Goal: Task Accomplishment & Management: Use online tool/utility

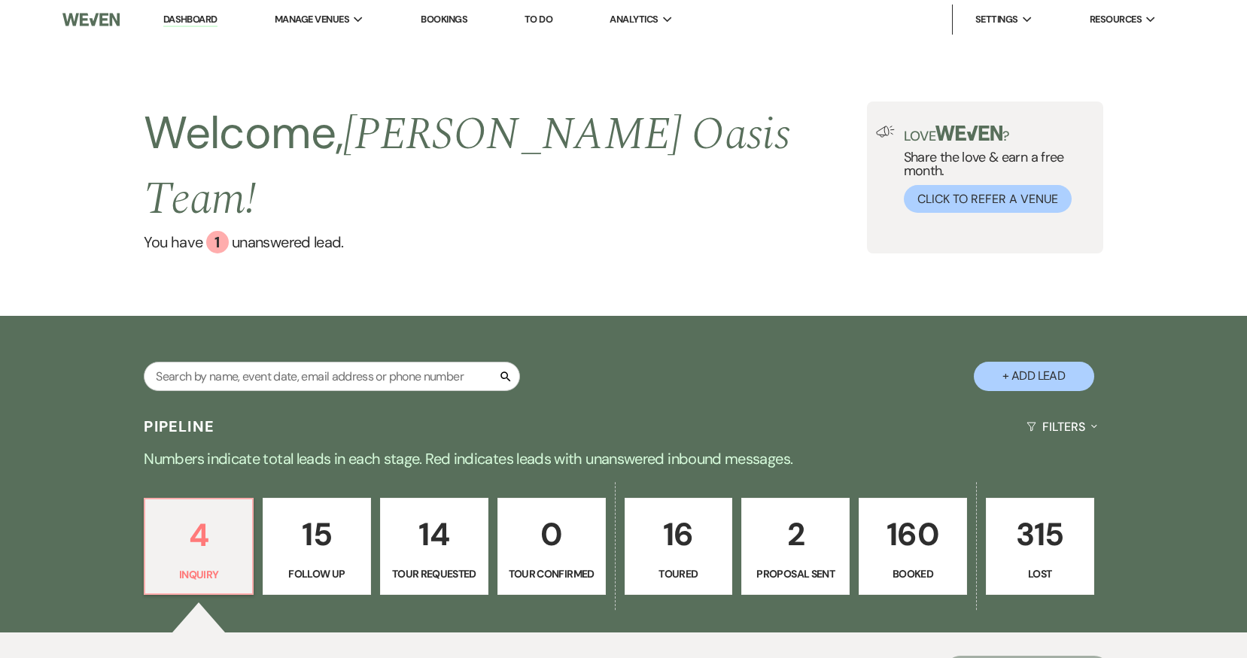
click at [885, 522] on p "160" at bounding box center [912, 534] width 89 height 50
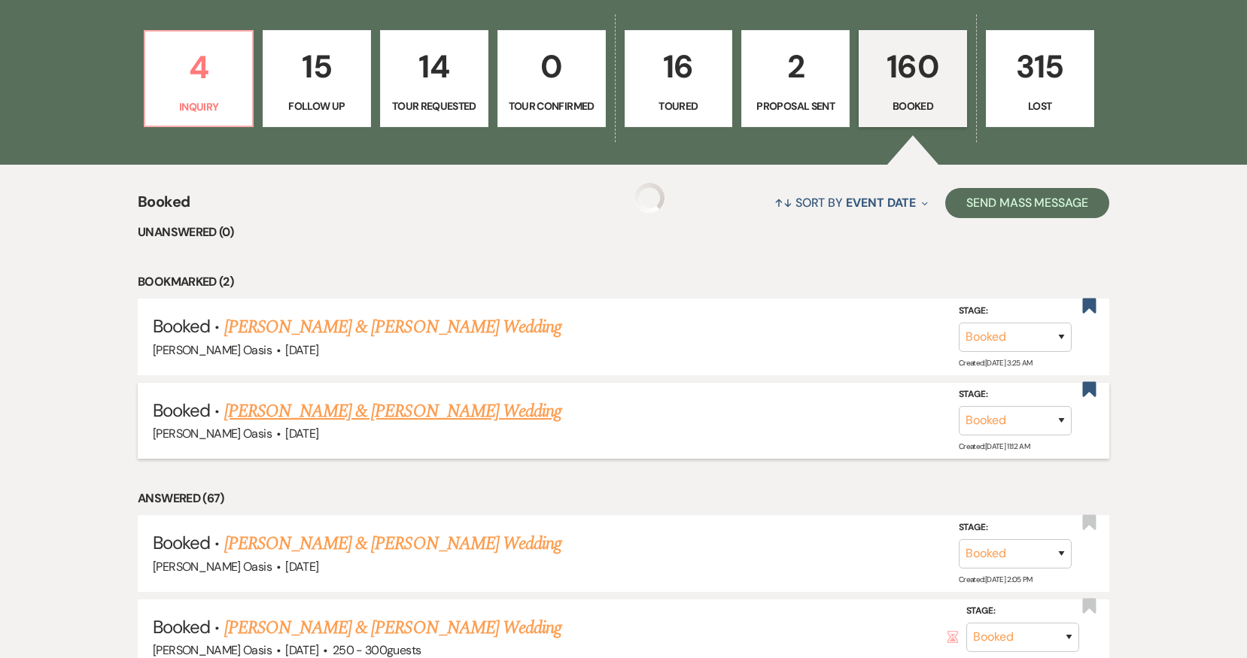
scroll to position [471, 0]
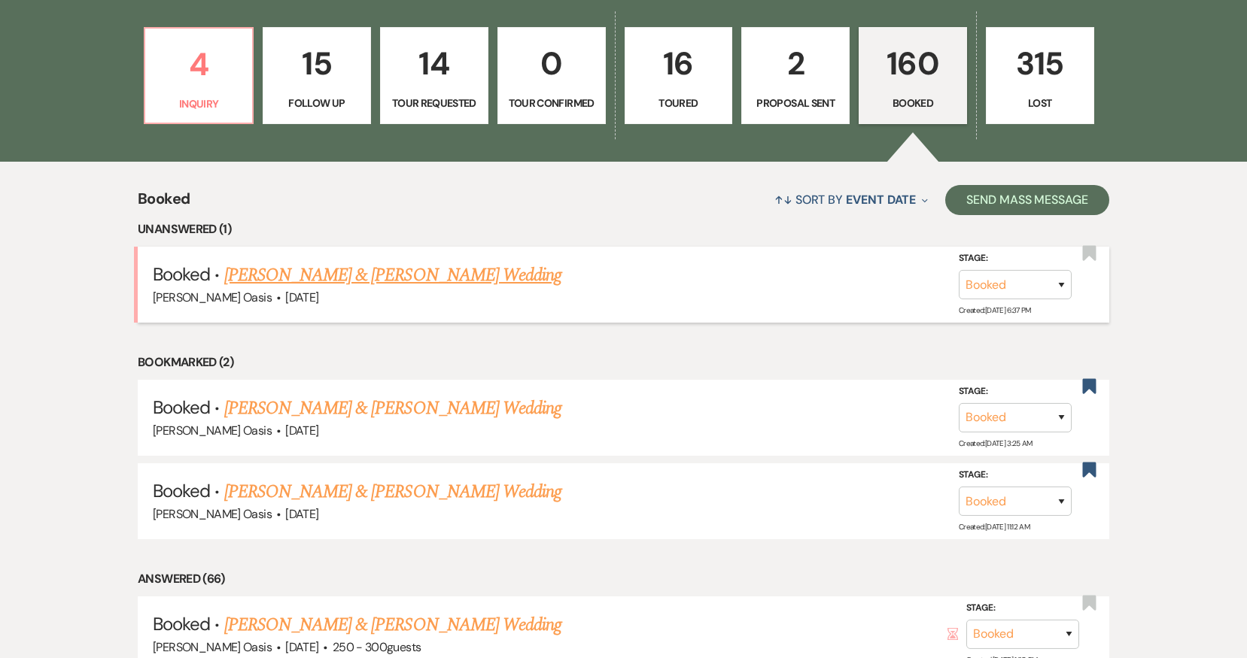
click at [482, 262] on link "[PERSON_NAME] & [PERSON_NAME] Wedding" at bounding box center [392, 275] width 337 height 27
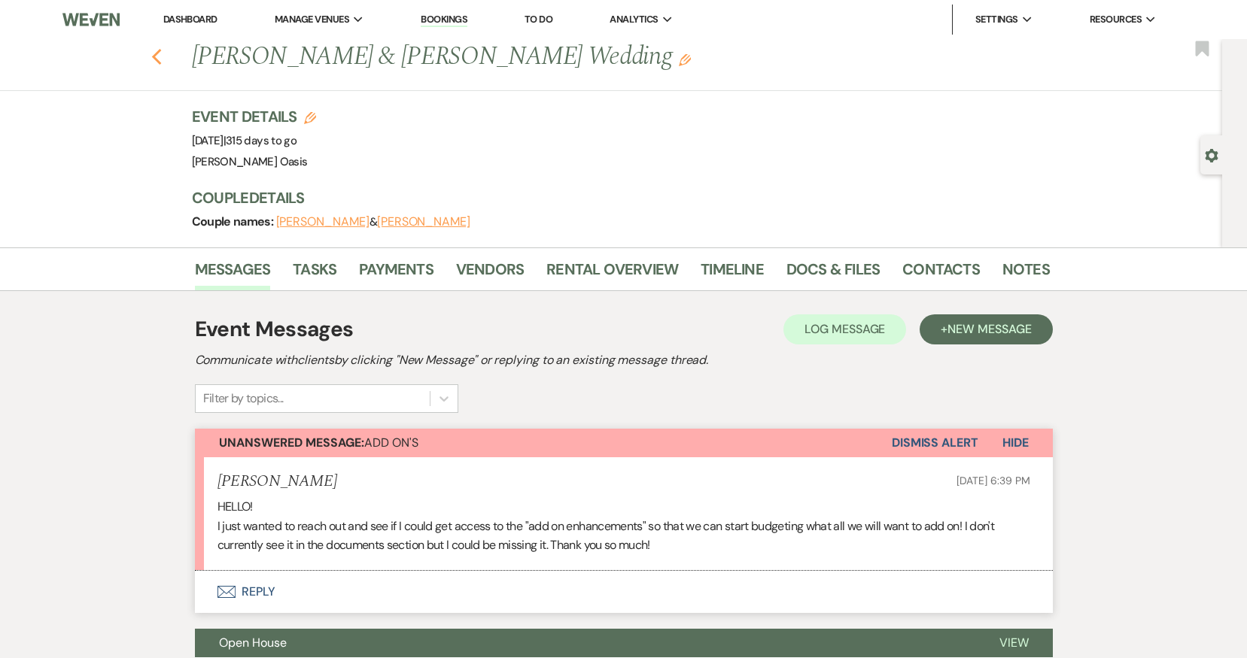
click at [154, 54] on use "button" at bounding box center [156, 57] width 10 height 17
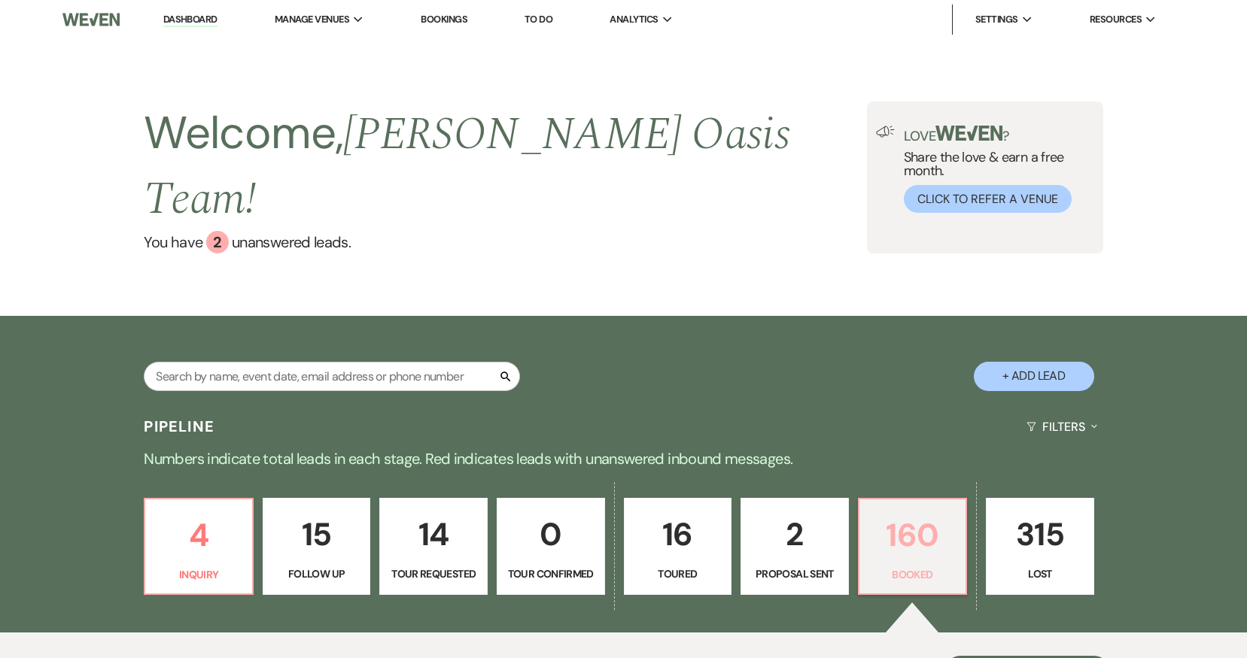
click at [870, 553] on link "160 Booked" at bounding box center [913, 547] width 110 height 98
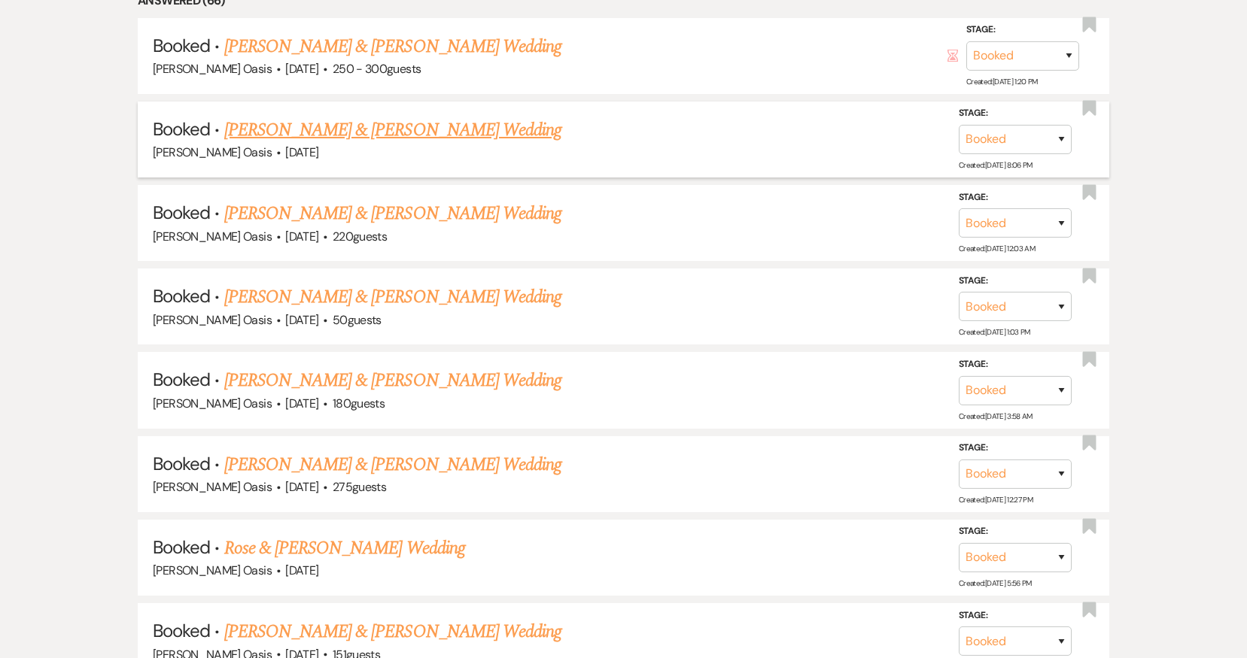
scroll to position [1119, 0]
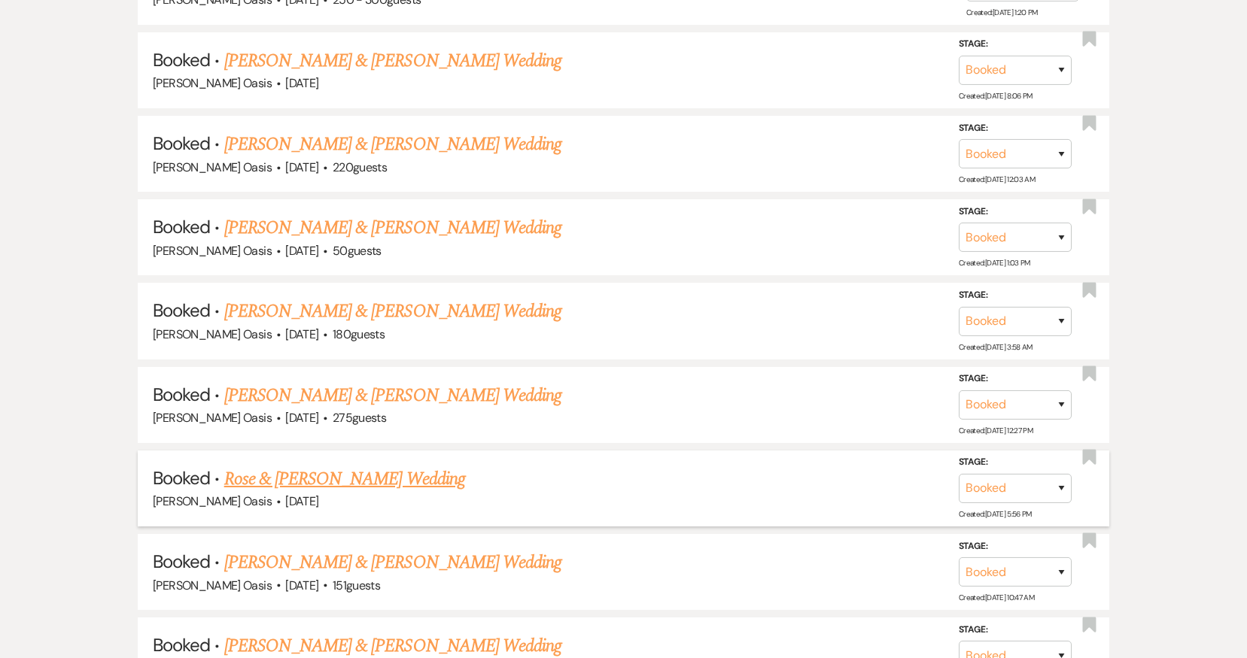
click at [298, 466] on link "Rose & [PERSON_NAME] Wedding" at bounding box center [344, 479] width 241 height 27
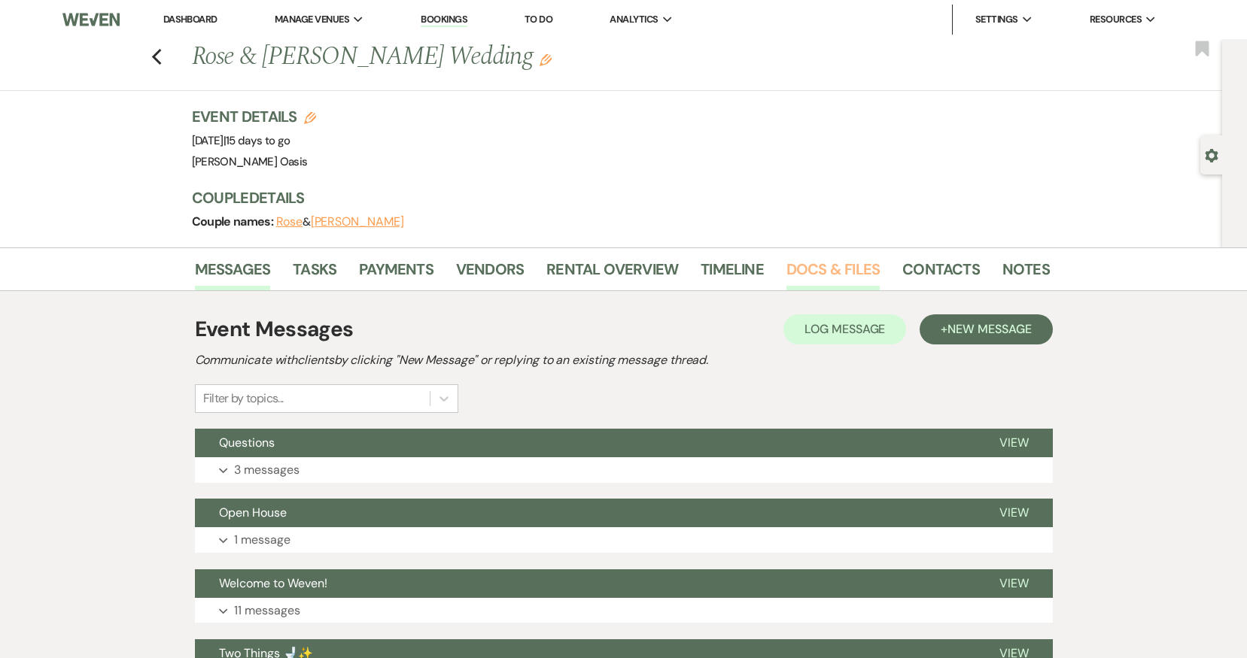
click at [815, 289] on link "Docs & Files" at bounding box center [832, 273] width 93 height 33
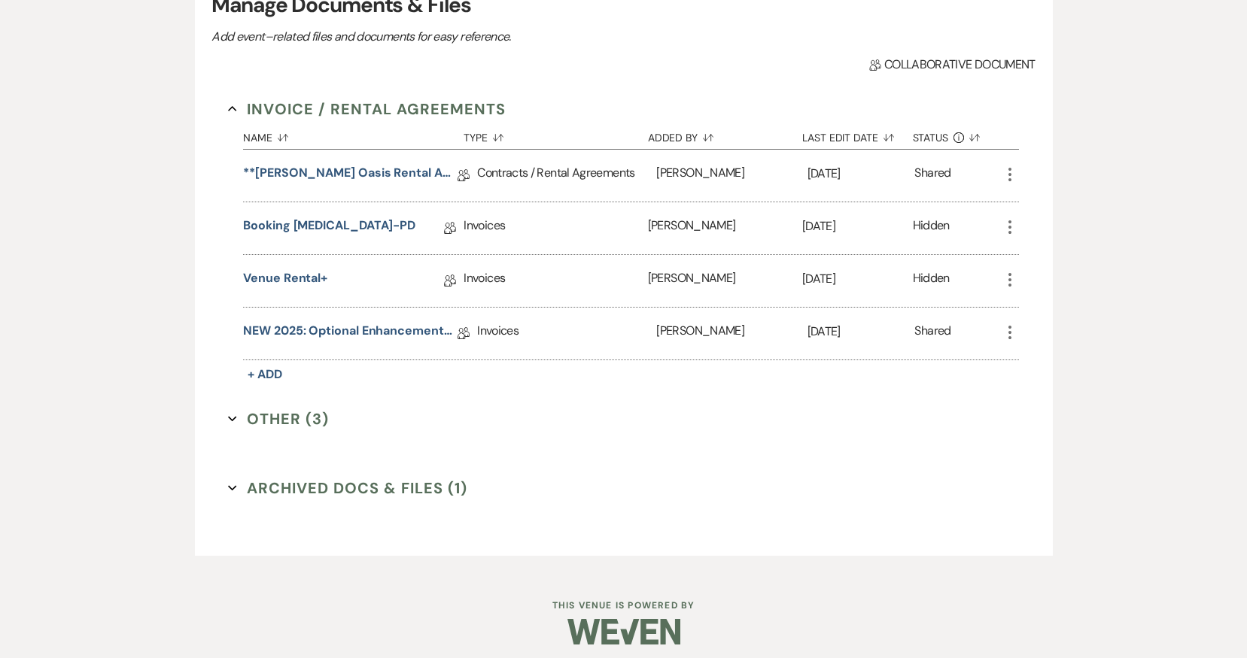
scroll to position [350, 0]
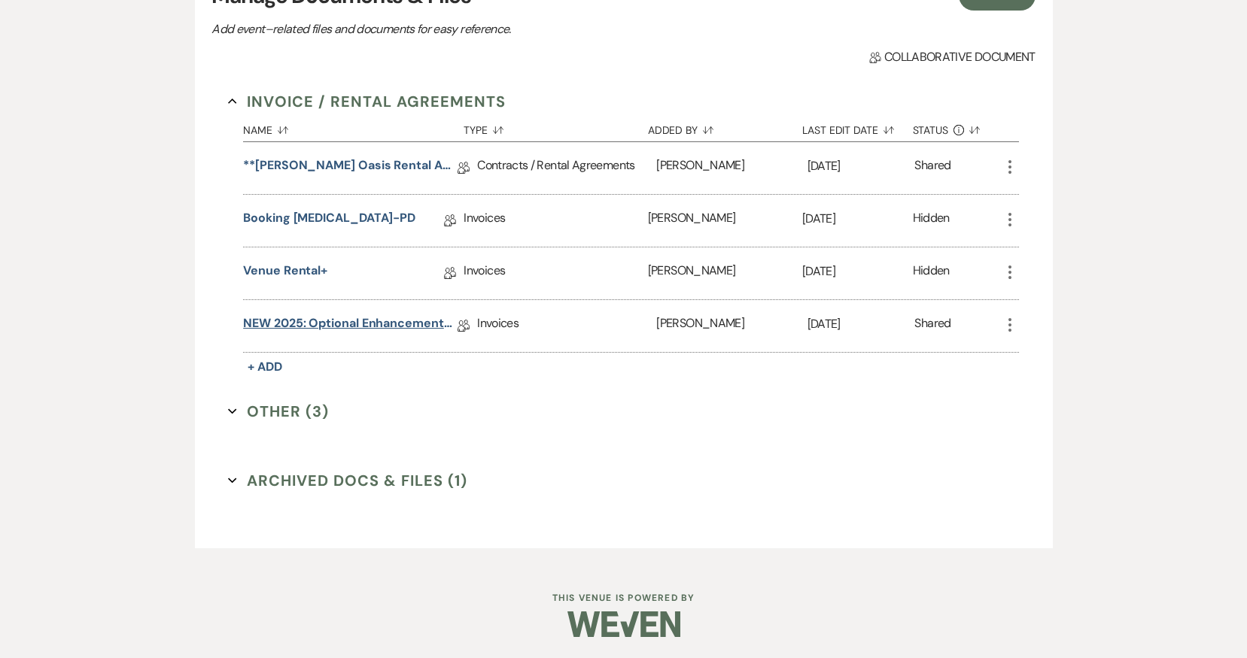
click at [402, 321] on link "NEW 2025: Optional Enhancements + Information" at bounding box center [350, 325] width 214 height 23
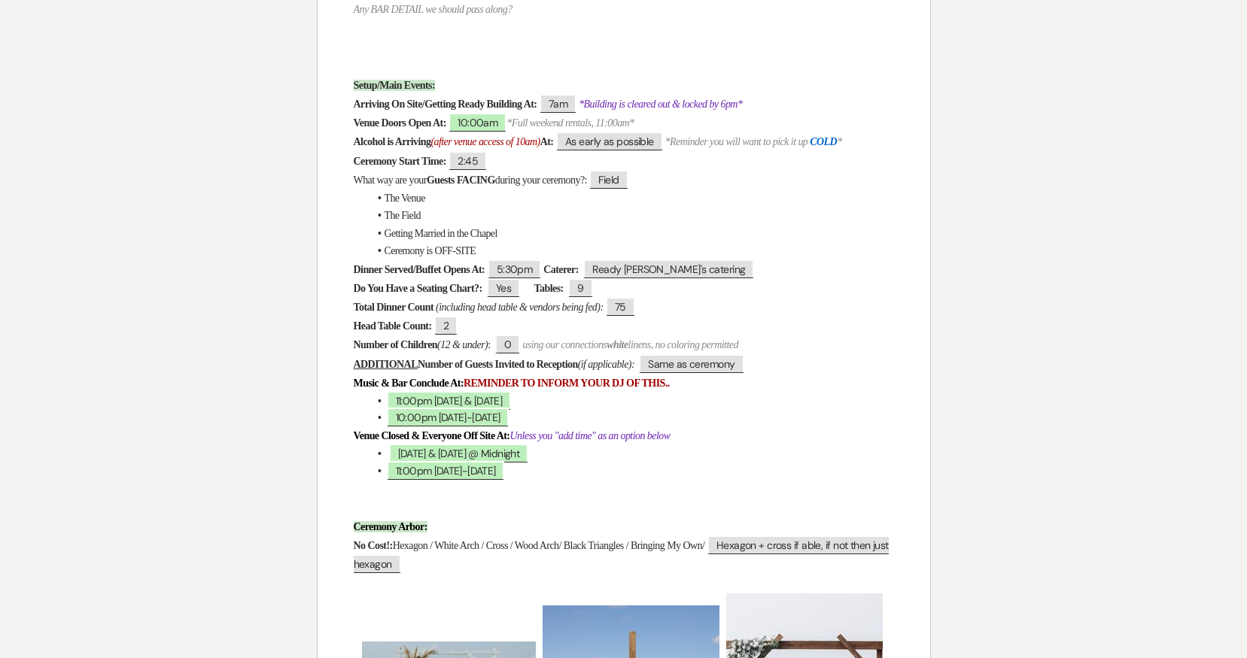
scroll to position [935, 0]
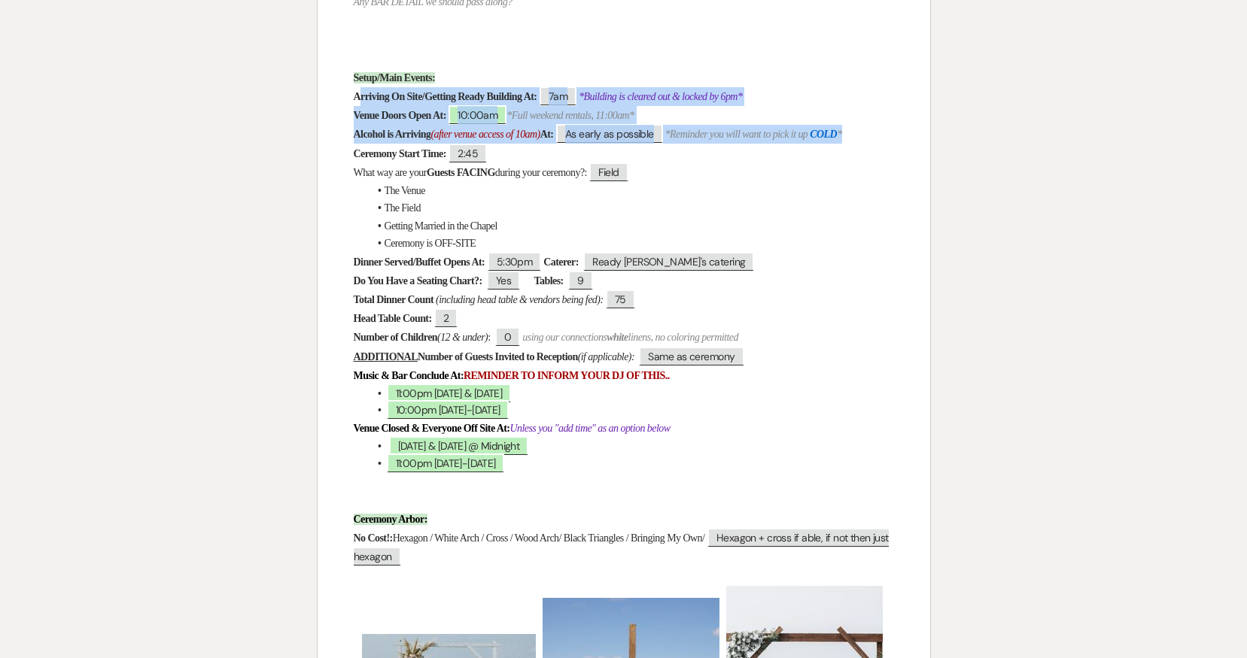
drag, startPoint x: 358, startPoint y: 94, endPoint x: 824, endPoint y: 160, distance: 470.4
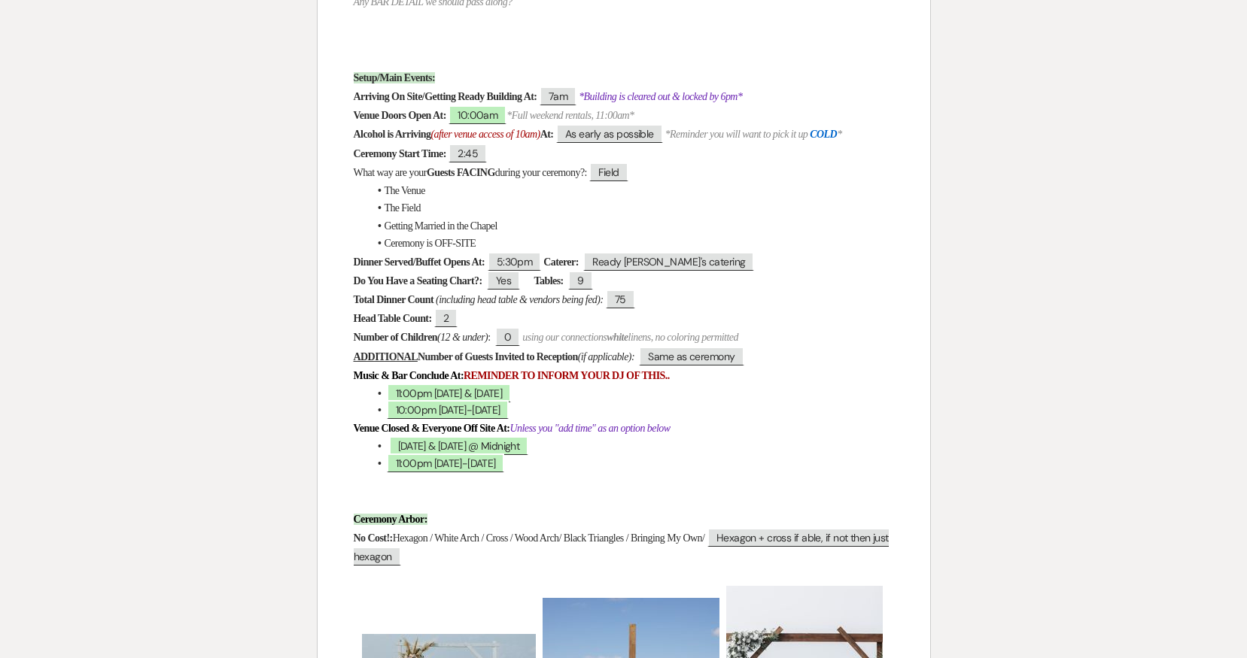
click at [838, 126] on p "Alcohol is Arriving (after venue access of 10am) At: ﻿ As early as possible ﻿ *…" at bounding box center [624, 134] width 540 height 19
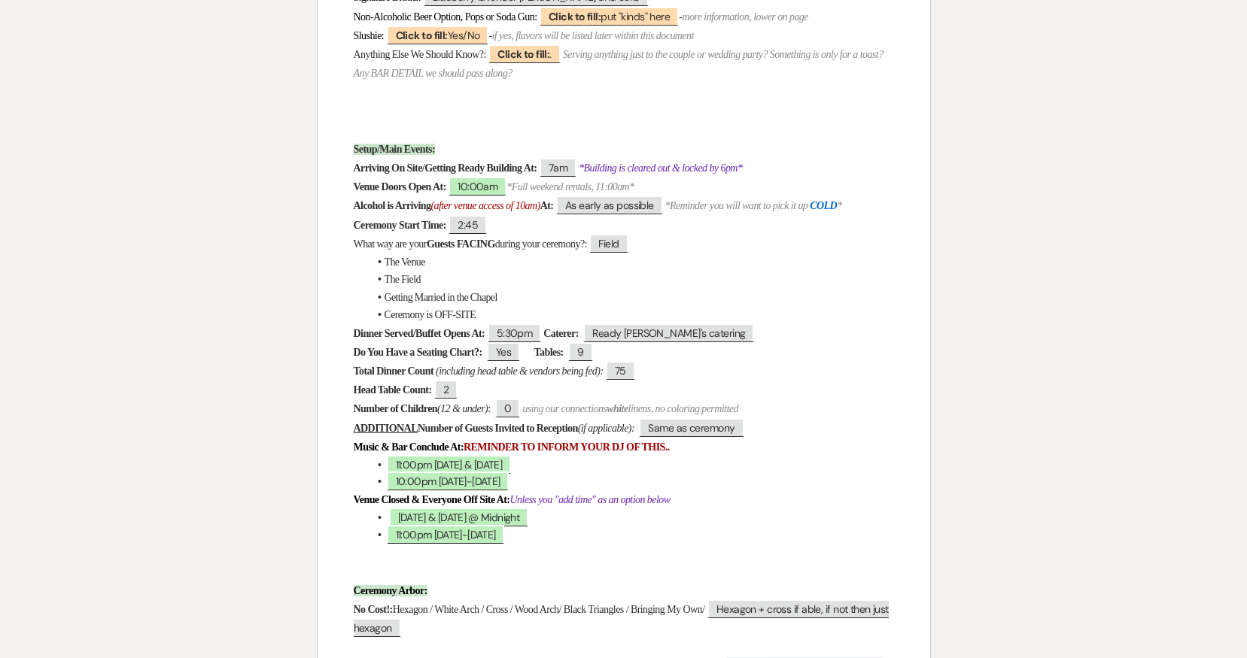
scroll to position [861, 0]
